Goal: Transaction & Acquisition: Purchase product/service

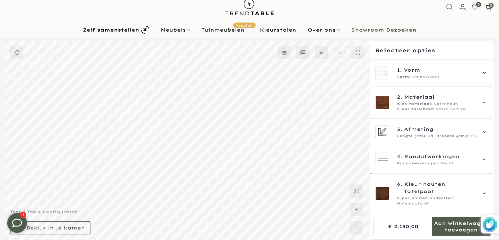
scroll to position [98, 0]
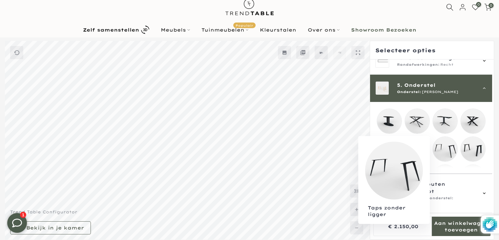
click at [445, 145] on mmq-loader at bounding box center [445, 149] width 25 height 25
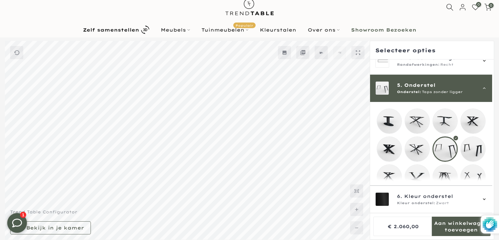
scroll to position [33, 0]
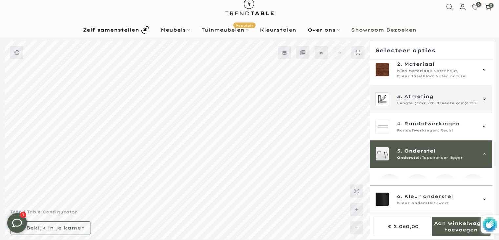
click at [433, 102] on span "220," at bounding box center [432, 102] width 8 height 5
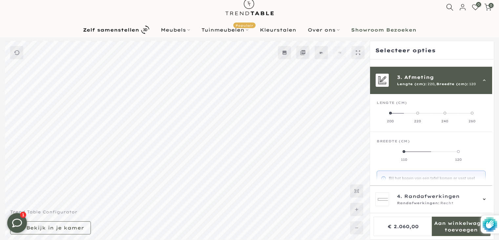
scroll to position [59, 0]
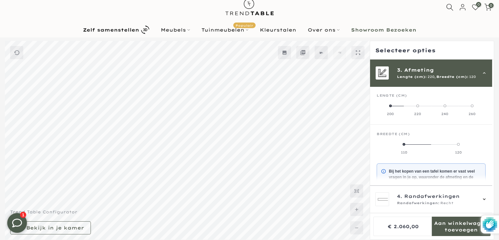
click at [405, 144] on label "110" at bounding box center [404, 147] width 54 height 13
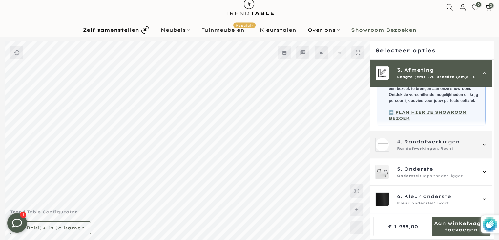
click at [426, 151] on span "Randafwerkingen:" at bounding box center [418, 148] width 43 height 5
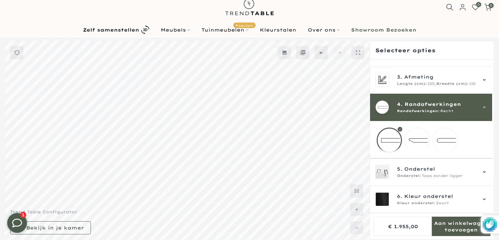
scroll to position [57, 0]
click at [414, 139] on mmq-loader at bounding box center [417, 140] width 25 height 25
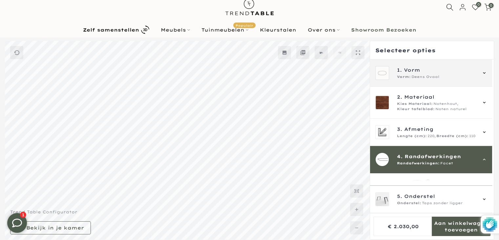
click at [441, 75] on div "Vorm: Deens Ovaal" at bounding box center [436, 76] width 79 height 5
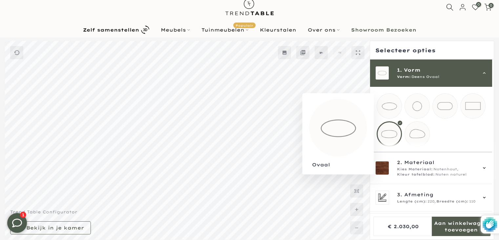
click at [394, 109] on mmq-loader at bounding box center [389, 106] width 25 height 25
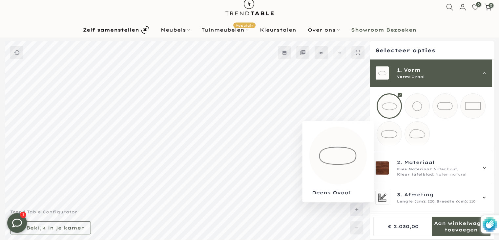
click at [398, 137] on mmq-loader at bounding box center [389, 133] width 25 height 25
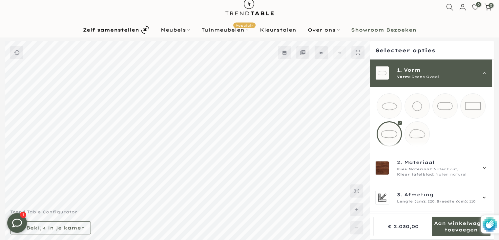
click at [414, 139] on mmq-loader at bounding box center [417, 133] width 25 height 25
click at [392, 136] on mmq-loader at bounding box center [389, 133] width 25 height 25
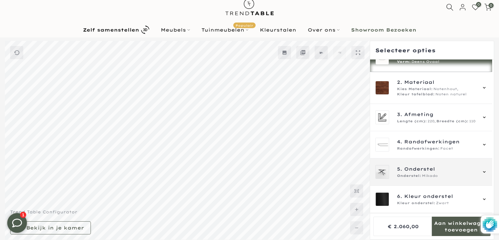
click at [436, 172] on div "5. Onderstel Onderstel: Mikado" at bounding box center [436, 171] width 79 height 13
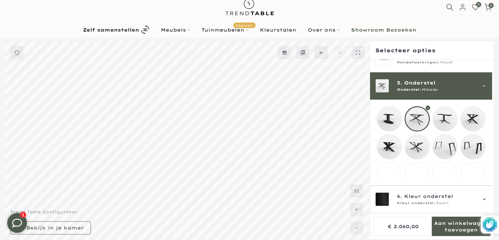
scroll to position [113, 0]
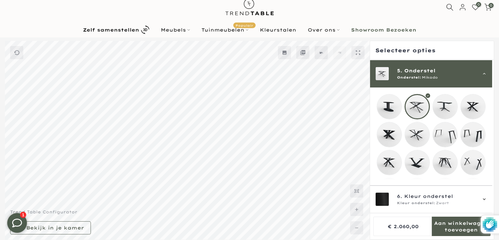
click at [476, 104] on mmq-loader at bounding box center [473, 106] width 25 height 25
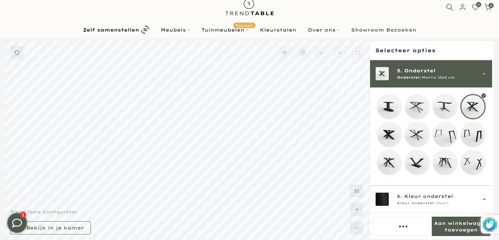
click at [422, 110] on mmq-loader at bounding box center [417, 106] width 25 height 25
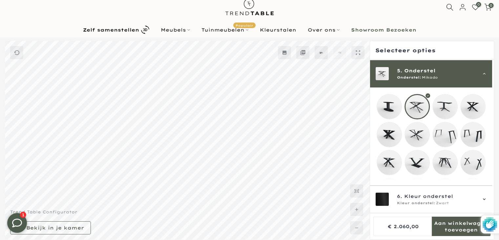
click at [445, 136] on mmq-loader at bounding box center [445, 134] width 25 height 25
click at [414, 73] on span "Onderstel" at bounding box center [420, 70] width 32 height 7
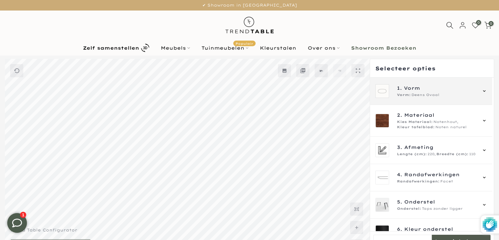
click at [427, 93] on span "Deens Ovaal" at bounding box center [426, 94] width 28 height 5
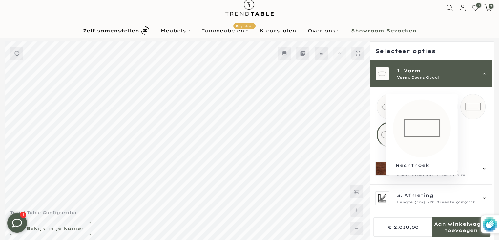
click at [470, 108] on mmq-loader at bounding box center [473, 106] width 25 height 25
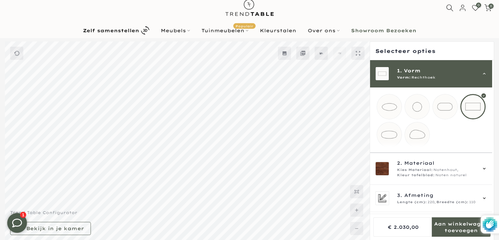
click at [392, 132] on mmq-loader at bounding box center [389, 134] width 25 height 25
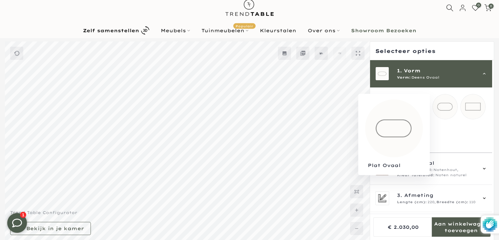
click at [440, 110] on mmq-loader at bounding box center [445, 106] width 25 height 25
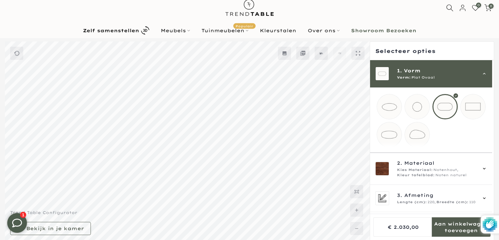
click at [391, 135] on mmq-loader at bounding box center [389, 134] width 25 height 25
click at [450, 107] on mmq-loader at bounding box center [445, 106] width 25 height 25
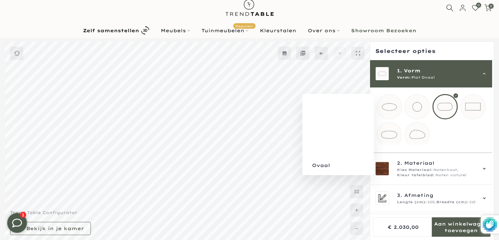
click at [394, 109] on mmq-loader at bounding box center [389, 106] width 25 height 25
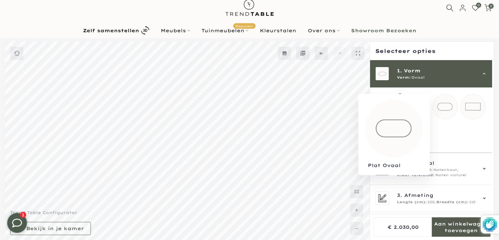
click at [454, 109] on mmq-loader at bounding box center [445, 106] width 25 height 25
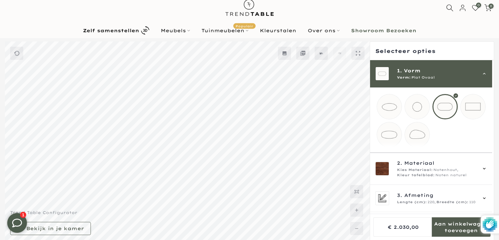
click at [400, 108] on mmq-loader at bounding box center [389, 106] width 25 height 25
click at [447, 108] on mmq-loader at bounding box center [445, 106] width 25 height 25
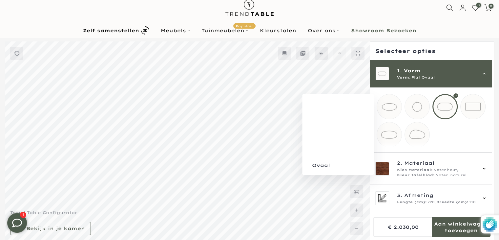
click at [384, 108] on mmq-loader at bounding box center [389, 106] width 25 height 25
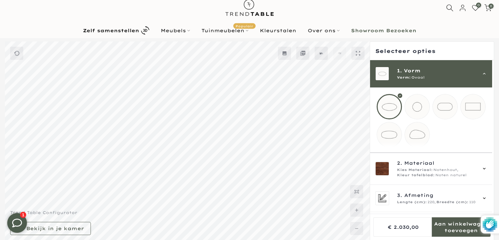
click at [443, 111] on mmq-loader at bounding box center [445, 106] width 25 height 25
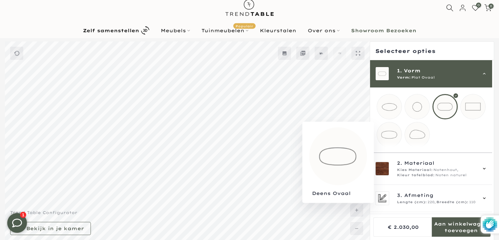
click at [392, 136] on mmq-loader at bounding box center [389, 134] width 25 height 25
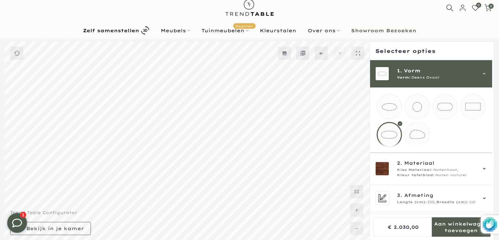
click at [387, 97] on mmq-loader at bounding box center [389, 106] width 25 height 25
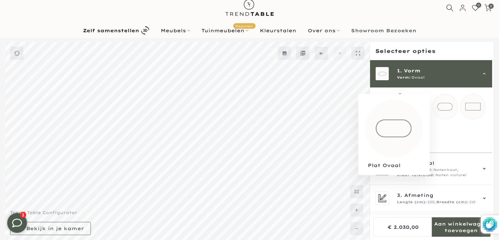
click at [450, 107] on mmq-loader at bounding box center [445, 106] width 25 height 25
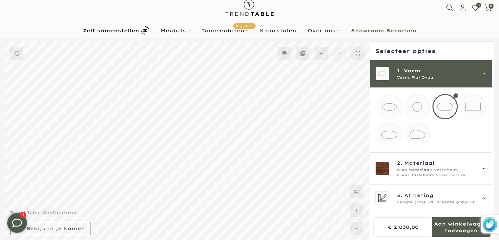
click at [394, 126] on mmq-loader at bounding box center [389, 134] width 25 height 25
click at [392, 103] on mmq-loader at bounding box center [389, 106] width 25 height 25
click at [444, 102] on mmq-loader at bounding box center [445, 106] width 25 height 25
click at [393, 132] on mmq-loader at bounding box center [389, 134] width 25 height 25
click at [444, 112] on mmq-loader at bounding box center [445, 106] width 25 height 25
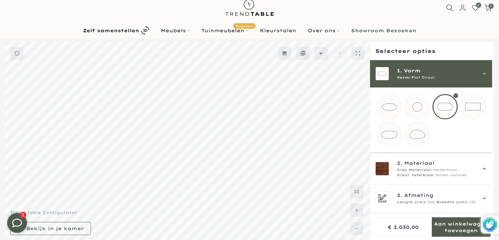
click at [381, 146] on mmq-loader at bounding box center [389, 134] width 25 height 25
click at [441, 115] on mmq-loader at bounding box center [445, 106] width 25 height 25
click at [387, 108] on mmq-loader at bounding box center [389, 106] width 25 height 25
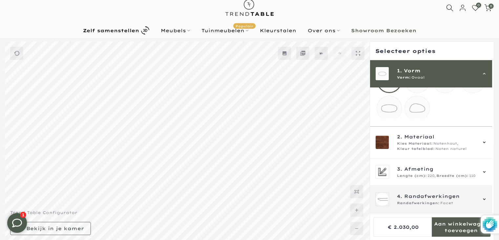
scroll to position [66, 0]
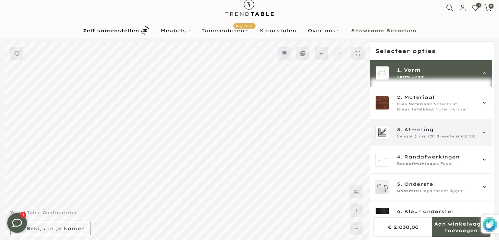
click at [455, 139] on span "Breedte (cm):" at bounding box center [452, 136] width 32 height 5
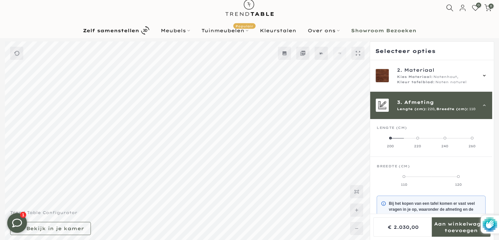
scroll to position [59, 0]
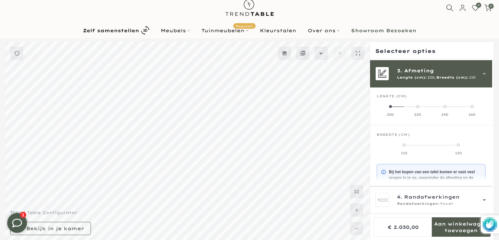
click at [469, 110] on label "260" at bounding box center [471, 110] width 27 height 13
click at [398, 81] on div "3. Afmeting Lengte (cm): 260, Breedte (cm): 110" at bounding box center [431, 73] width 122 height 27
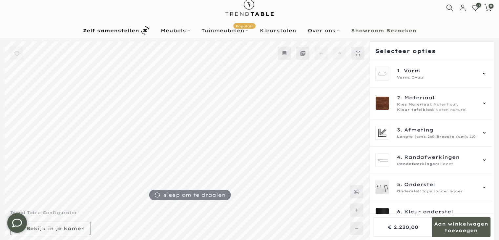
type input "****"
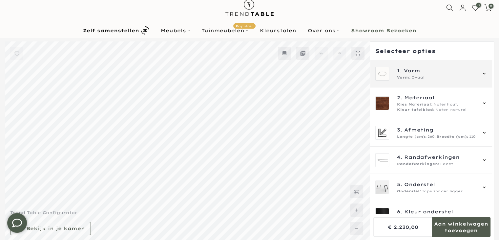
click at [412, 75] on span "Ovaal" at bounding box center [418, 77] width 13 height 5
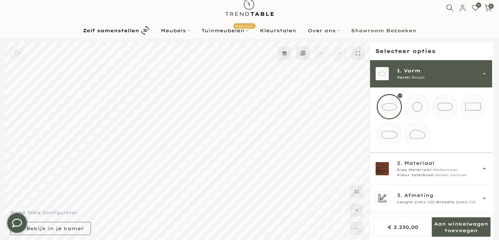
click at [393, 132] on mmq-loader at bounding box center [389, 134] width 25 height 25
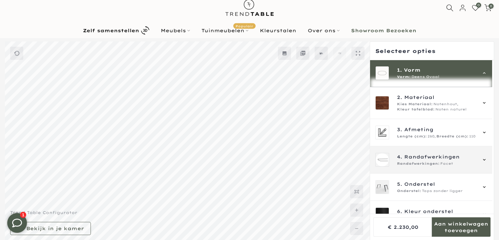
click at [433, 173] on div "4. Randafwerkingen Randafwerkingen: Facet" at bounding box center [431, 159] width 122 height 27
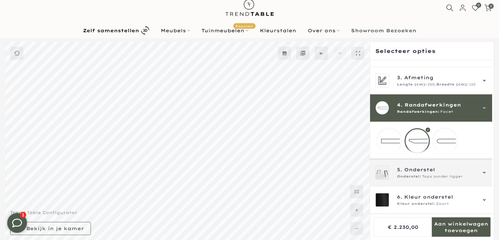
scroll to position [57, 0]
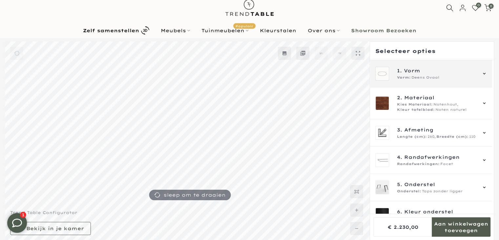
type input "****"
click at [397, 67] on div "1. Vorm Vorm: Deens Ovaal" at bounding box center [431, 74] width 112 height 14
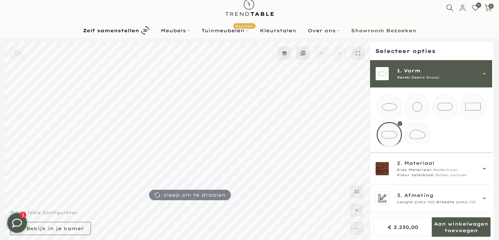
click at [384, 111] on mmq-loader at bounding box center [389, 106] width 25 height 25
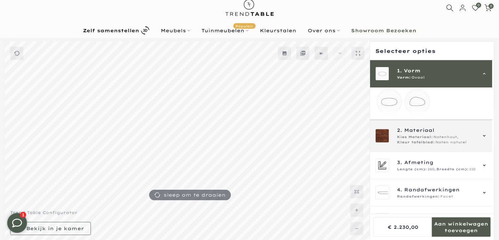
click at [437, 145] on span "Noten naturel" at bounding box center [450, 141] width 31 height 5
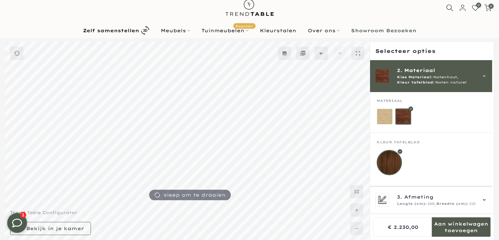
click at [442, 65] on div "2. Materiaal Kies Materiaal: Notenhout, Kleur tafelblad: Noten naturel" at bounding box center [431, 76] width 122 height 32
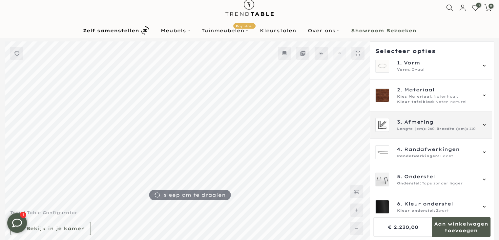
scroll to position [14, 0]
